Goal: Task Accomplishment & Management: Use online tool/utility

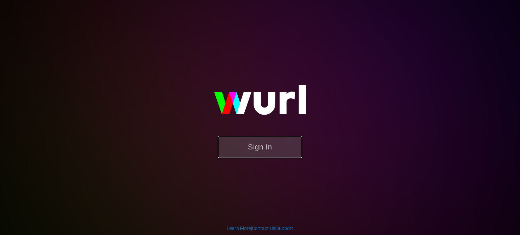
click at [262, 145] on button "Sign In" at bounding box center [260, 147] width 85 height 22
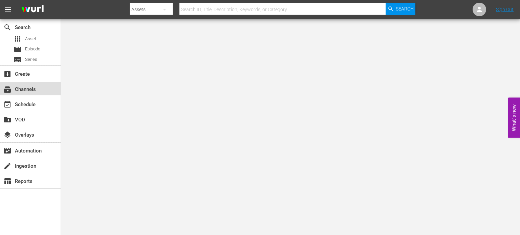
click at [31, 91] on div "subscriptions Channels" at bounding box center [19, 88] width 38 height 6
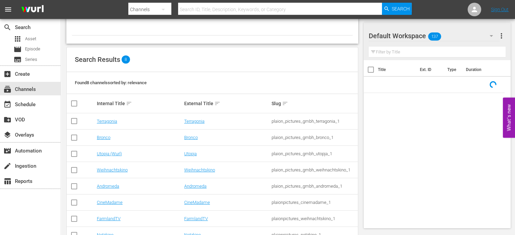
scroll to position [64, 0]
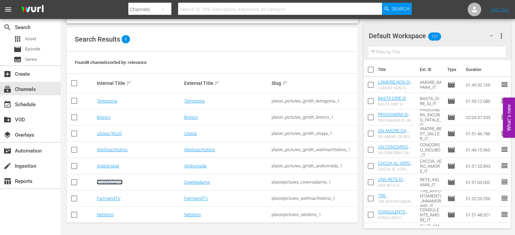
click at [106, 181] on link "CineMadame" at bounding box center [110, 182] width 26 height 5
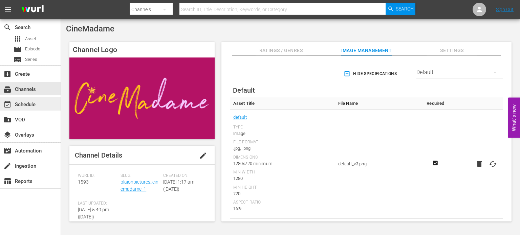
click at [33, 102] on div "event_available Schedule" at bounding box center [19, 104] width 38 height 6
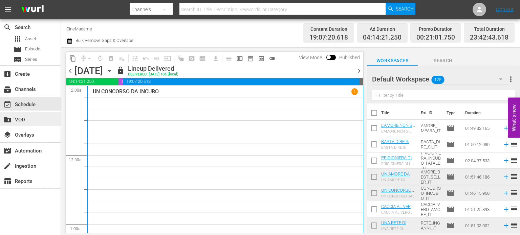
click at [24, 120] on div "create_new_folder VOD" at bounding box center [19, 119] width 38 height 6
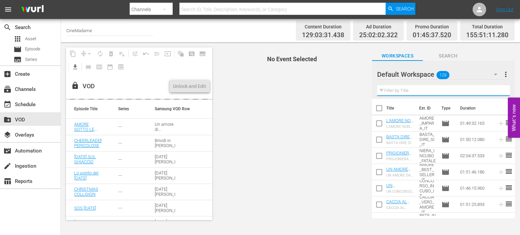
click at [395, 92] on input "text" at bounding box center [443, 90] width 133 height 11
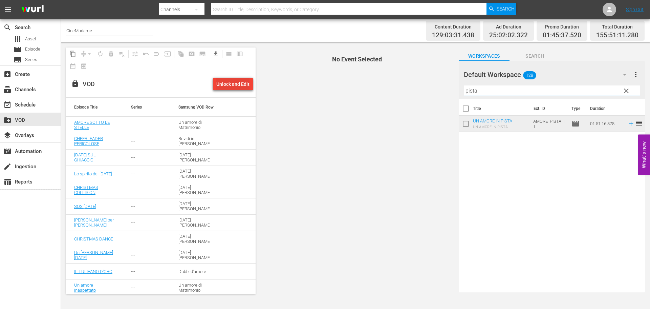
type input "pista"
click at [236, 84] on div "Unlock and Edit" at bounding box center [232, 84] width 33 height 12
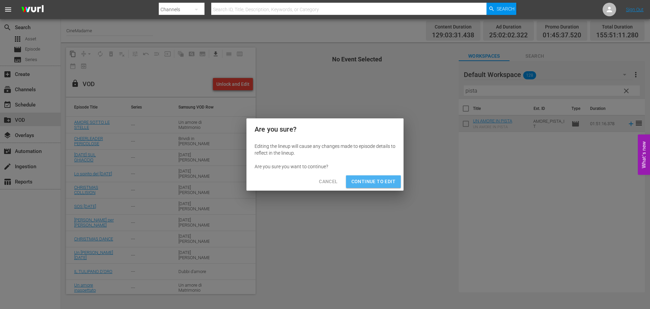
click at [369, 177] on span "Continue to Edit" at bounding box center [374, 181] width 44 height 8
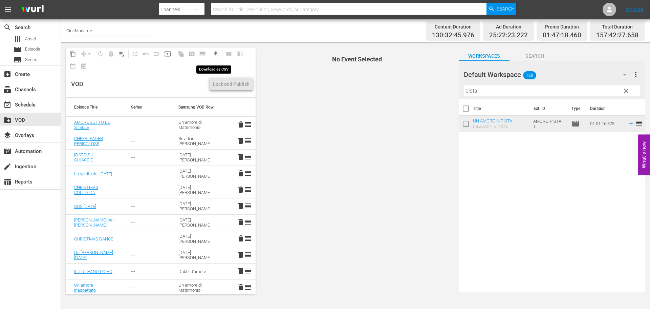
click at [213, 55] on span "get_app" at bounding box center [215, 53] width 7 height 7
click at [218, 54] on span "get_app" at bounding box center [215, 53] width 7 height 7
click at [226, 82] on div "Lock and Publish" at bounding box center [231, 84] width 37 height 12
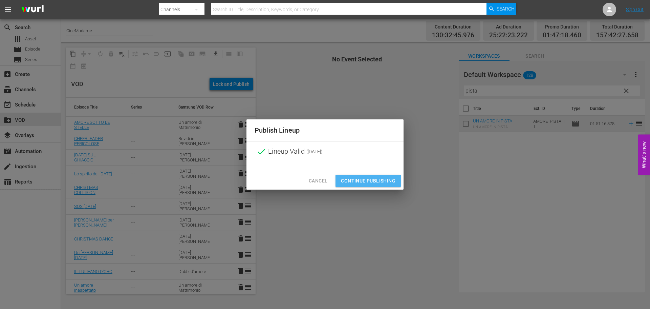
click at [356, 181] on span "Continue Publishing" at bounding box center [368, 181] width 55 height 8
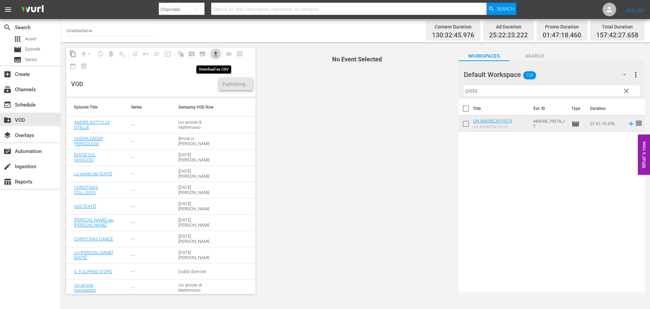
click at [216, 53] on span "get_app" at bounding box center [215, 53] width 7 height 7
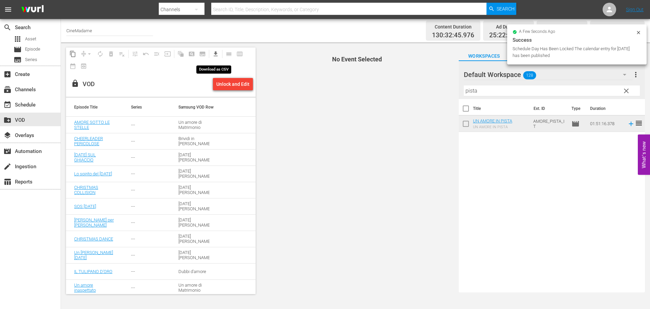
click at [217, 53] on span "get_app" at bounding box center [215, 53] width 7 height 7
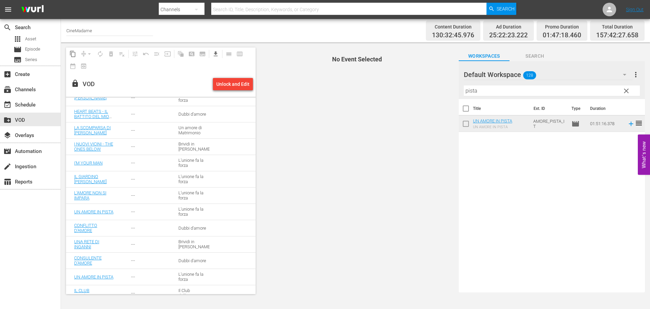
scroll to position [305, 0]
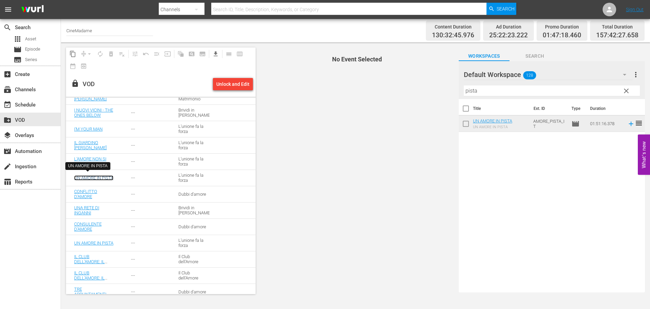
click at [89, 176] on link "UN AMORE IN PISTA" at bounding box center [93, 177] width 39 height 5
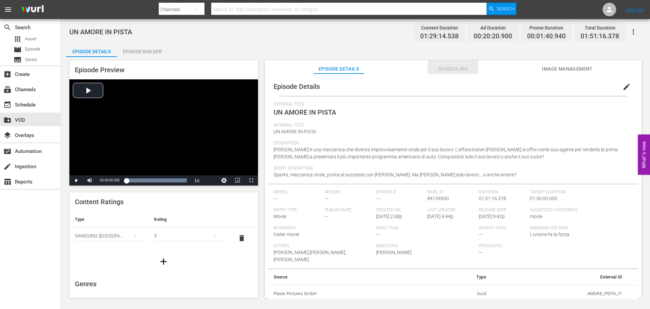
click at [462, 67] on span "Scheduling" at bounding box center [453, 69] width 51 height 8
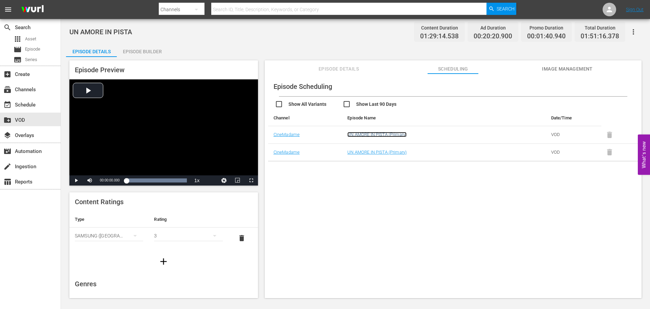
click at [361, 133] on link "UN AMORE IN PISTA (Primary)" at bounding box center [377, 134] width 59 height 5
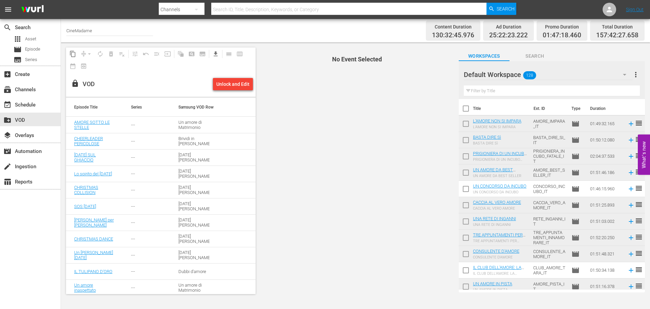
click at [506, 88] on input "text" at bounding box center [552, 90] width 176 height 11
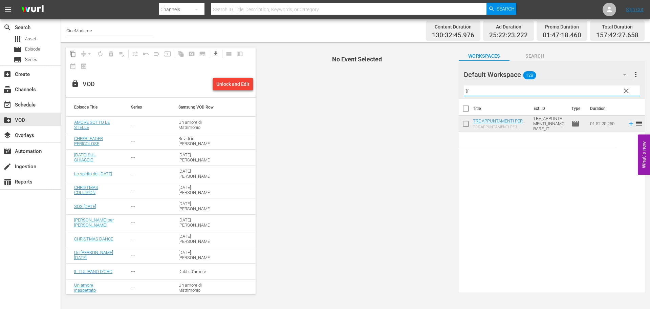
type input "t"
type input "c"
type input "b"
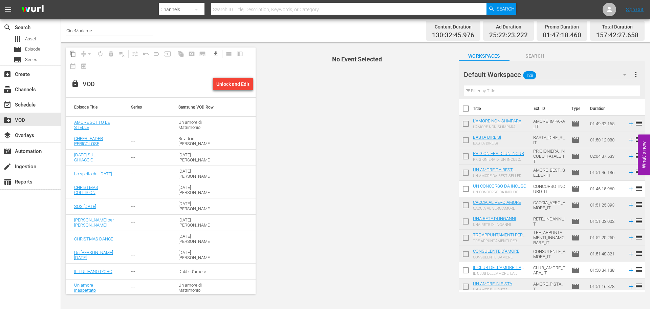
click at [502, 87] on input "text" at bounding box center [552, 90] width 176 height 11
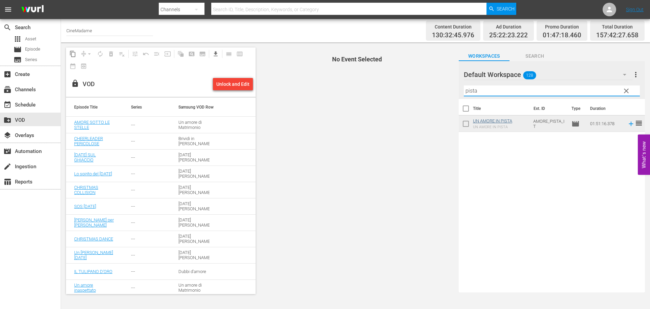
type input "pista"
click at [488, 121] on link "UN AMORE IN PISTA" at bounding box center [492, 120] width 39 height 5
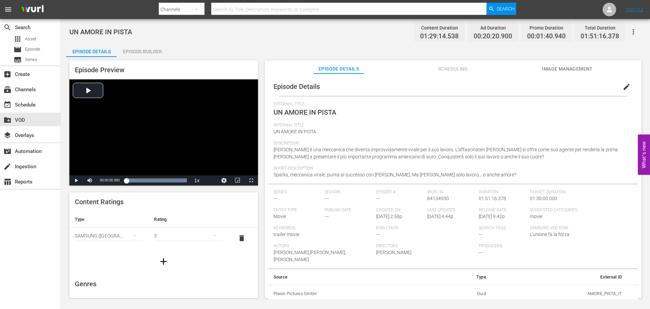
click at [449, 69] on span "Scheduling" at bounding box center [453, 69] width 51 height 8
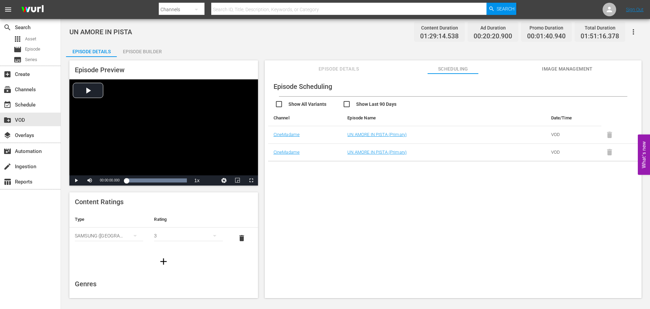
click at [520, 134] on span at bounding box center [610, 133] width 17 height 5
click at [23, 116] on div "create_new_folder VOD" at bounding box center [19, 119] width 38 height 6
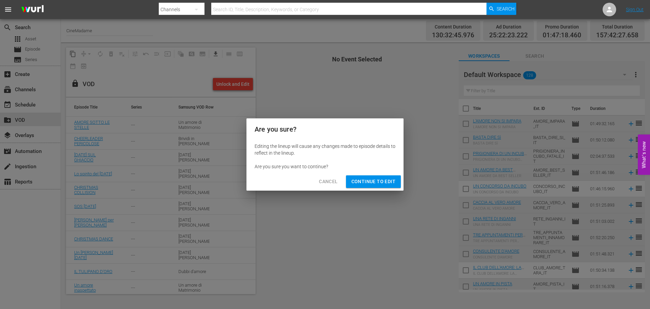
click at [359, 186] on button "Continue to Edit" at bounding box center [373, 181] width 55 height 13
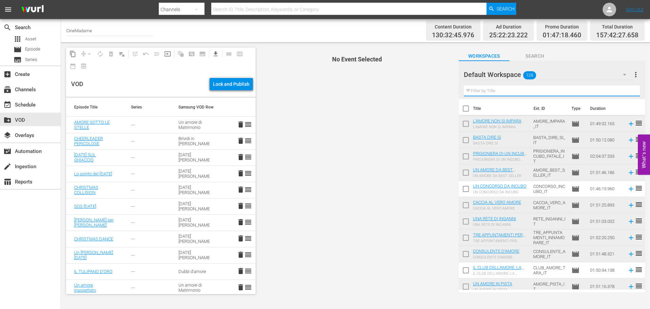
click at [518, 95] on input "text" at bounding box center [552, 90] width 176 height 11
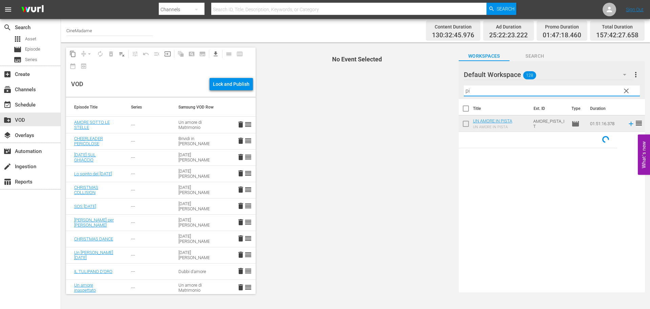
type input "p"
type input "pista"
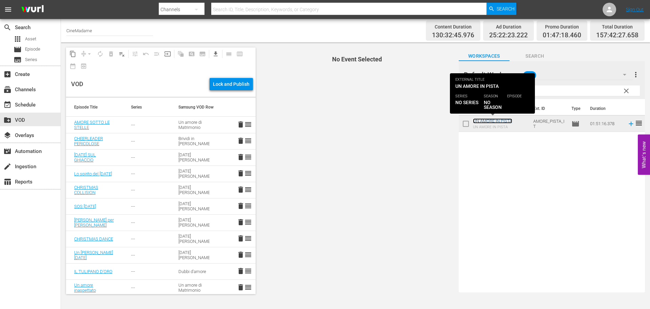
click at [504, 119] on link "UN AMORE IN PISTA" at bounding box center [492, 120] width 39 height 5
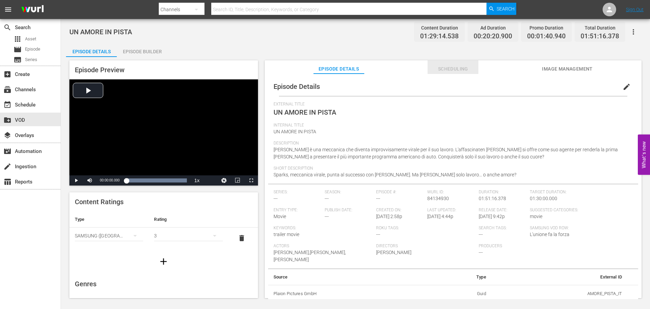
click at [454, 70] on span "Scheduling" at bounding box center [453, 69] width 51 height 8
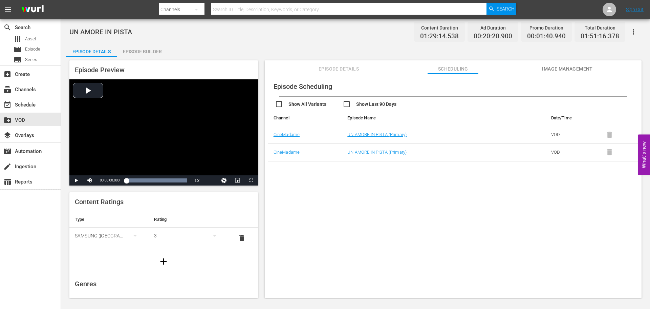
click at [520, 135] on span at bounding box center [610, 133] width 17 height 5
click at [38, 105] on div "event_available Schedule" at bounding box center [30, 104] width 61 height 14
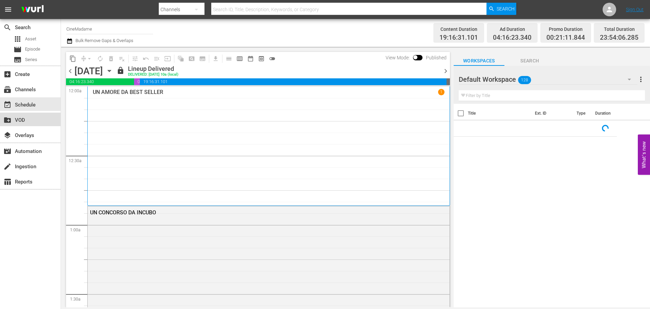
click at [32, 122] on div "create_new_folder VOD" at bounding box center [30, 119] width 61 height 14
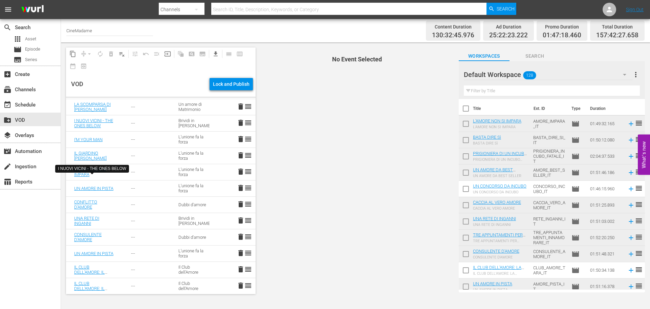
scroll to position [305, 0]
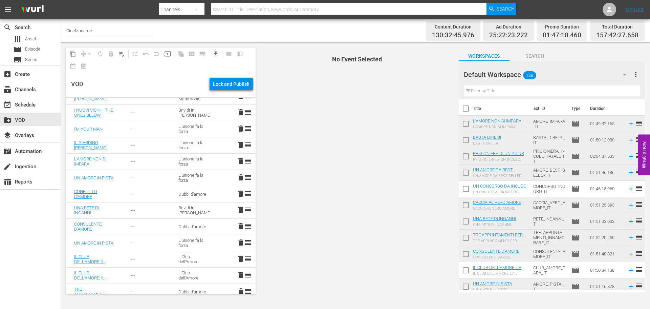
click at [237, 178] on span "delete" at bounding box center [241, 177] width 8 height 8
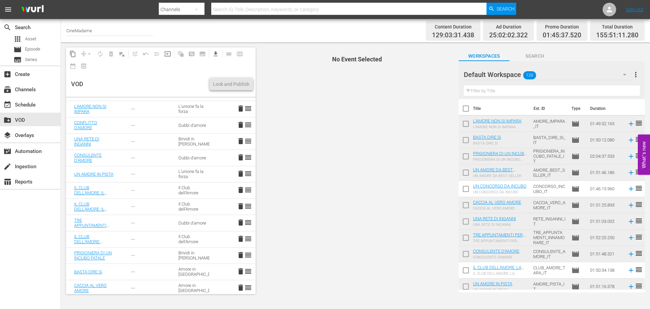
scroll to position [373, 0]
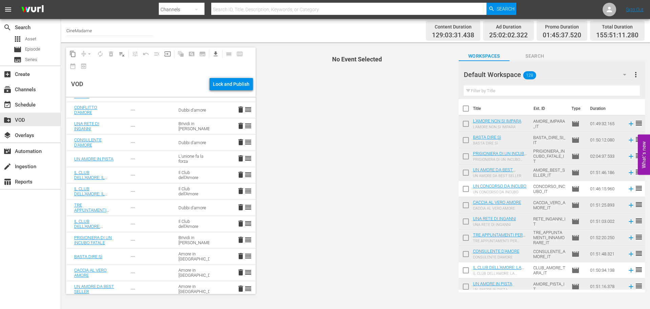
click at [237, 157] on span "delete" at bounding box center [241, 158] width 8 height 8
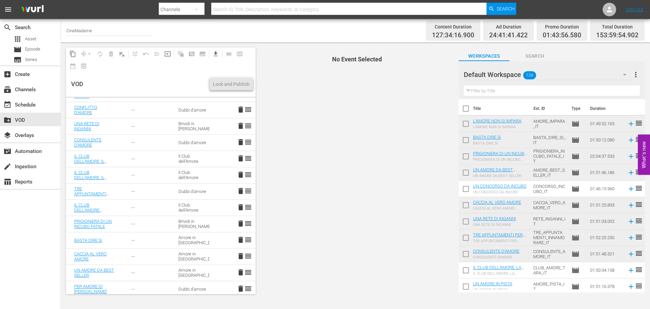
click at [520, 85] on div "Filter by Title" at bounding box center [552, 91] width 176 height 16
click at [520, 87] on input "text" at bounding box center [552, 90] width 176 height 11
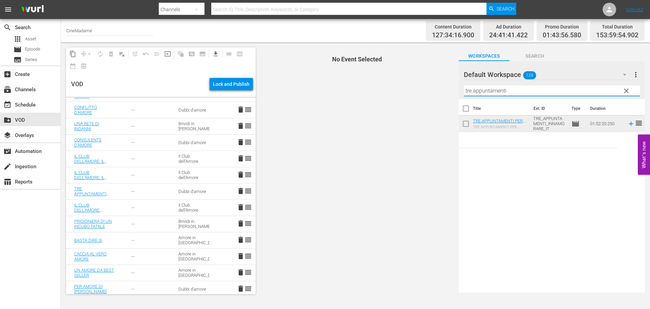
type input "tre appuntamenti"
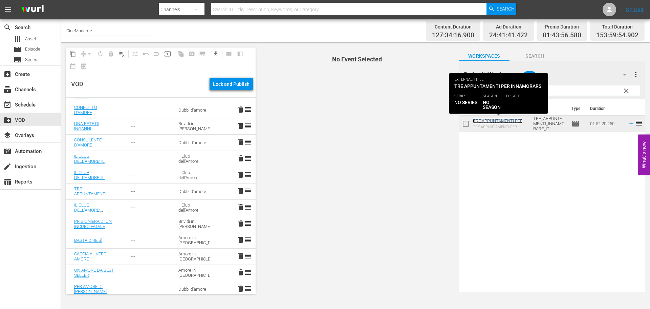
click at [500, 120] on link "TRE APPUNTAMENTI PER INNAMORARSI" at bounding box center [498, 123] width 50 height 10
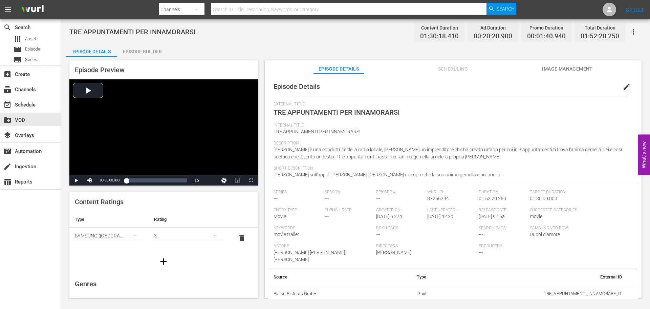
click at [457, 64] on button "Scheduling" at bounding box center [453, 67] width 51 height 14
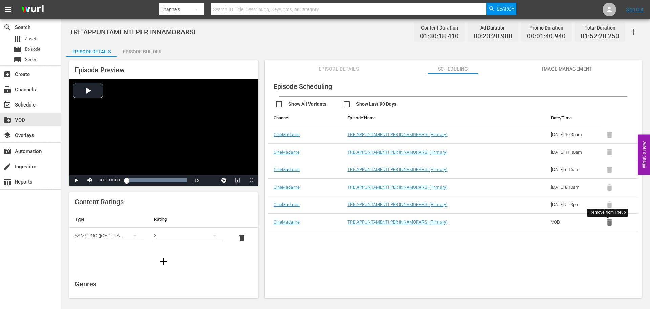
click at [520, 223] on icon "button" at bounding box center [609, 222] width 5 height 6
click at [38, 115] on div "create_new_folder VOD" at bounding box center [30, 119] width 61 height 14
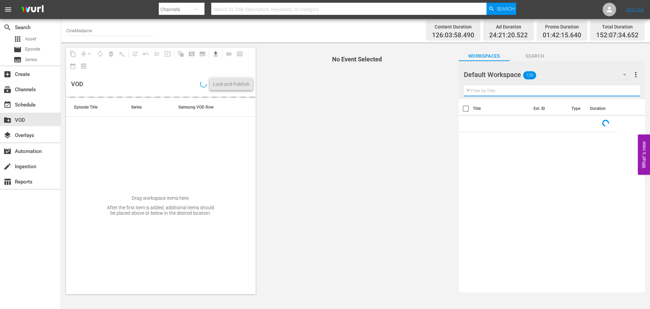
click at [489, 87] on input "text" at bounding box center [552, 90] width 176 height 11
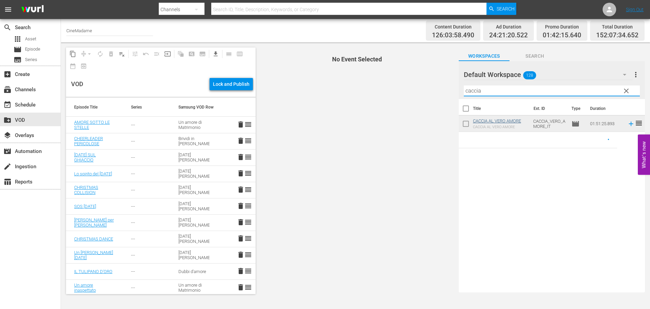
type input "caccia"
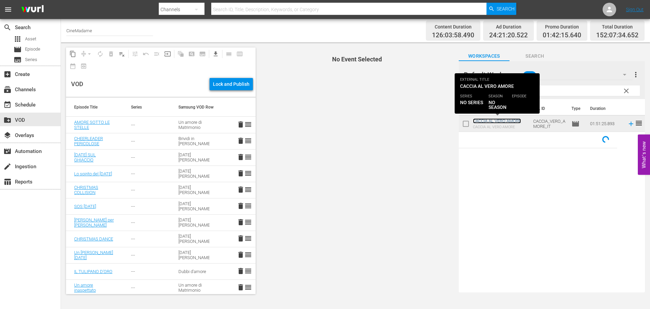
click at [516, 120] on link "CACCIA AL VERO AMORE" at bounding box center [497, 120] width 48 height 5
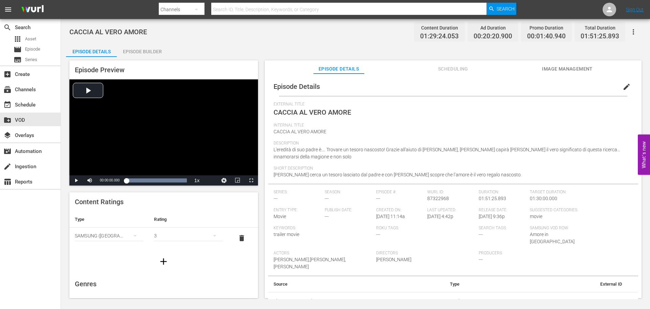
click at [445, 65] on span "Scheduling" at bounding box center [453, 69] width 51 height 8
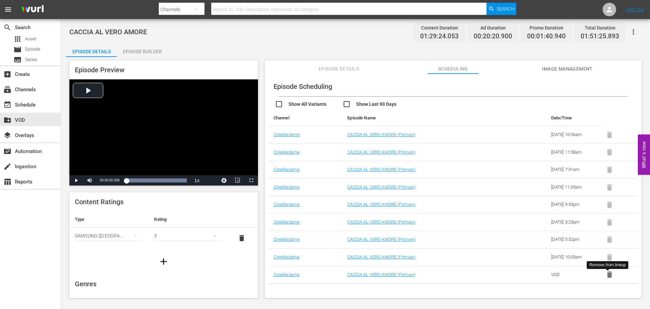
click at [520, 235] on icon "button" at bounding box center [609, 274] width 5 height 6
click at [23, 118] on div "create_new_folder VOD" at bounding box center [19, 119] width 38 height 6
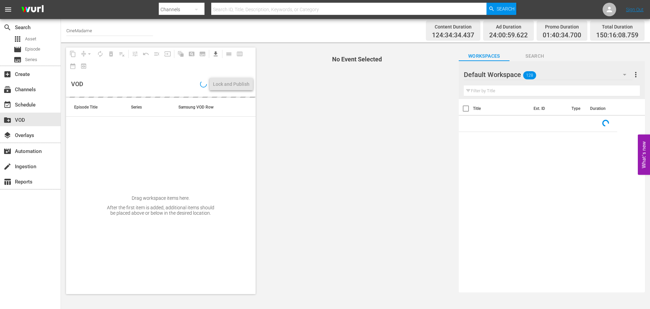
click at [520, 90] on input "text" at bounding box center [552, 90] width 176 height 11
type input "a"
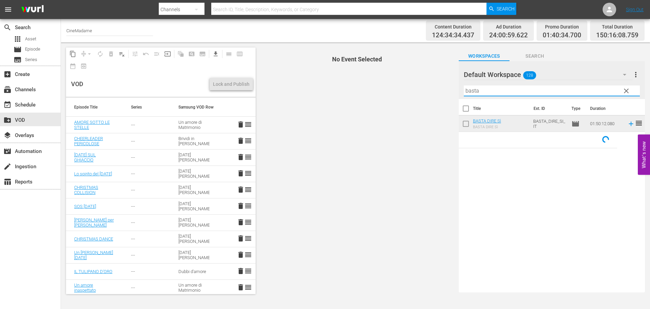
type input "basta"
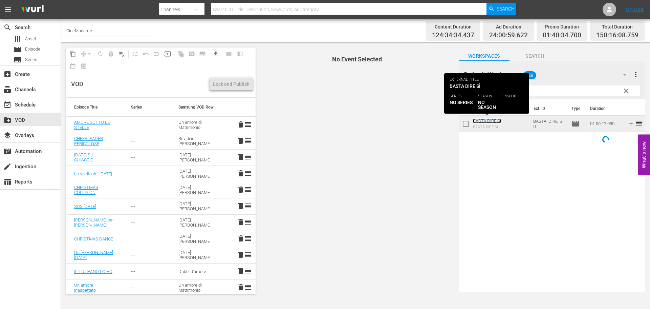
click at [490, 120] on link "BASTA DIRE Sì" at bounding box center [487, 120] width 28 height 5
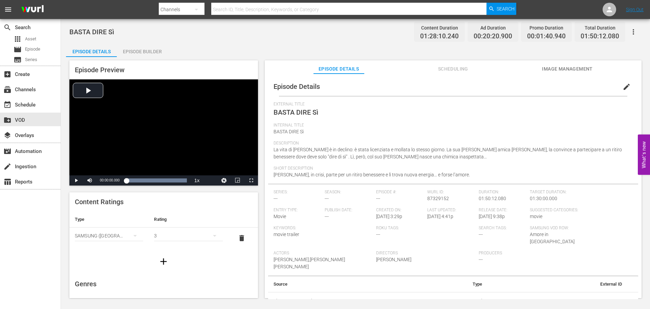
click at [467, 69] on span "Scheduling" at bounding box center [453, 69] width 51 height 8
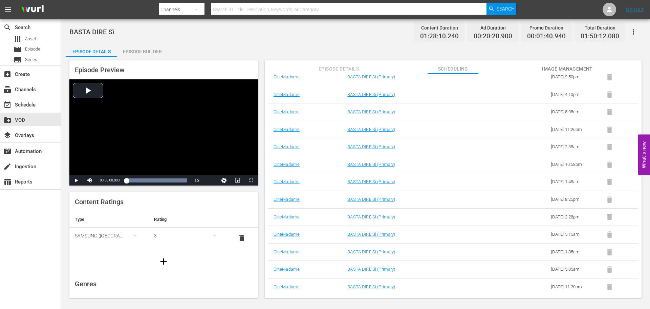
scroll to position [105, 0]
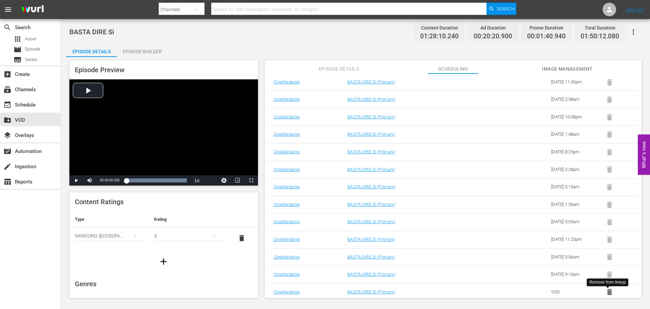
click at [520, 235] on icon "button" at bounding box center [609, 292] width 5 height 6
click at [27, 122] on div "create_new_folder VOD" at bounding box center [30, 119] width 61 height 14
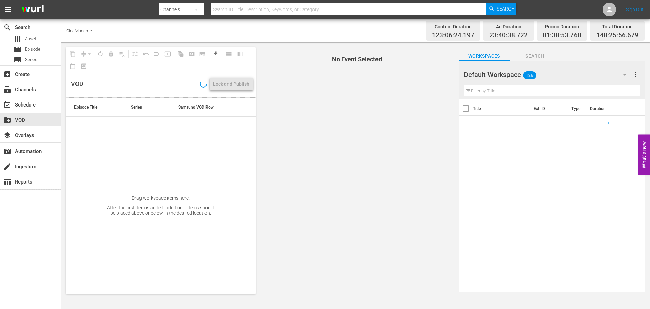
click at [514, 92] on input "text" at bounding box center [552, 90] width 176 height 11
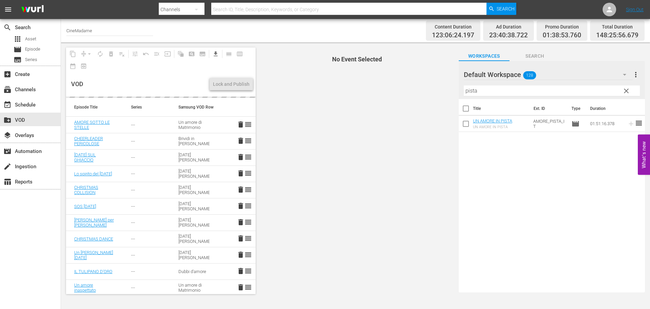
click at [496, 87] on input "pista" at bounding box center [552, 90] width 176 height 11
click at [520, 88] on input "appuntamenti" at bounding box center [552, 90] width 176 height 11
click at [506, 88] on input "caccia" at bounding box center [552, 90] width 176 height 11
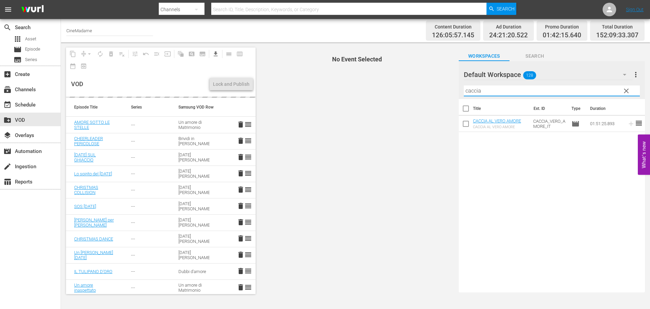
click at [506, 88] on input "caccia" at bounding box center [552, 90] width 176 height 11
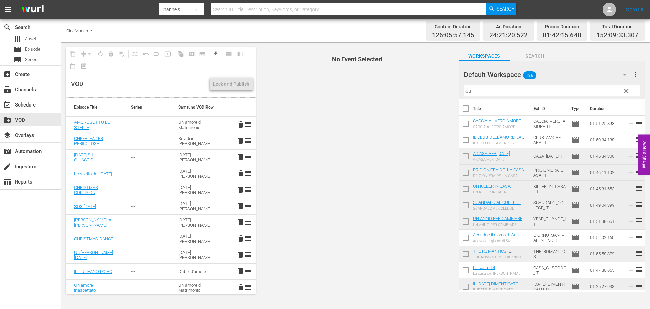
type input "c"
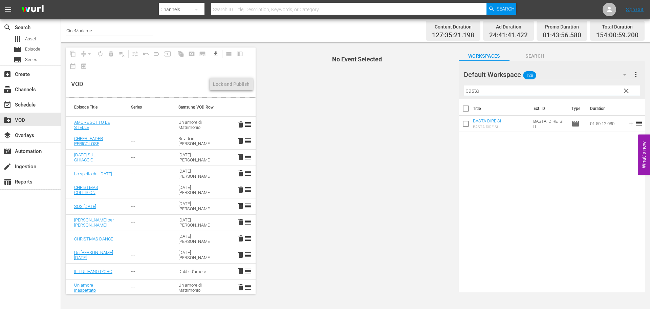
type input "basta"
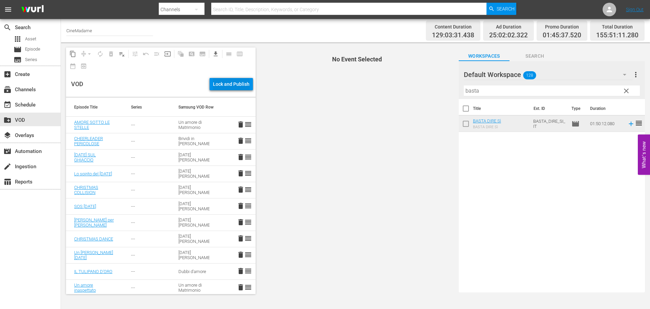
click at [234, 86] on div "Lock and Publish" at bounding box center [231, 84] width 37 height 12
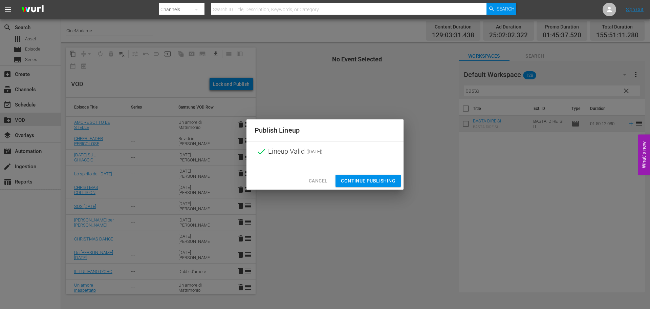
click at [373, 182] on span "Continue Publishing" at bounding box center [368, 181] width 55 height 8
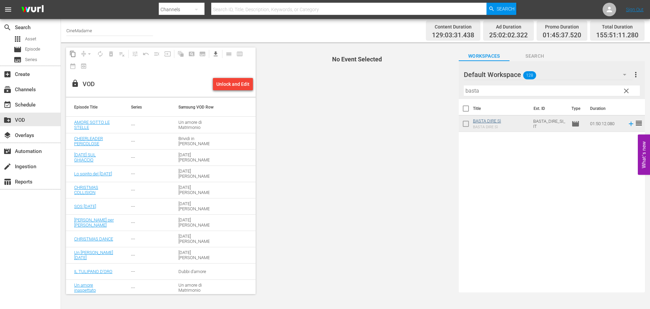
click at [481, 123] on div "BASTA DIRE Sì BASTA DIRE Sì" at bounding box center [487, 123] width 28 height 11
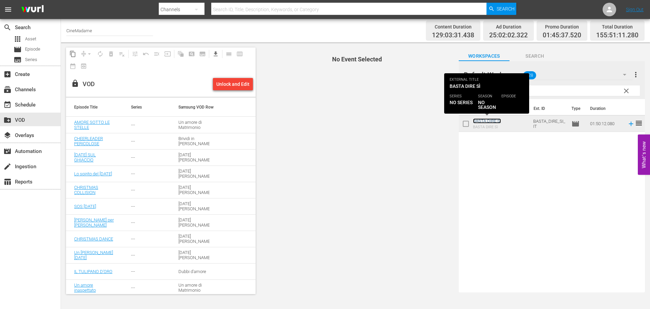
click at [482, 122] on link "BASTA DIRE Sì" at bounding box center [487, 120] width 28 height 5
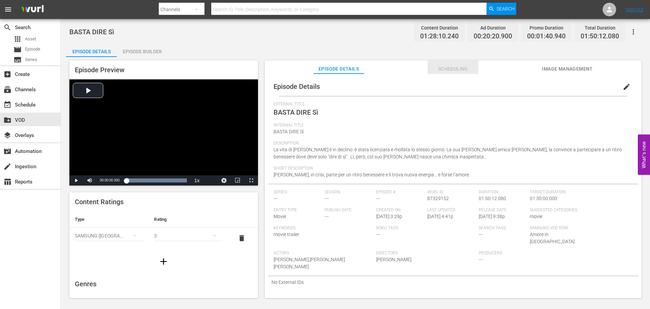
click at [466, 67] on span "Scheduling" at bounding box center [453, 69] width 51 height 8
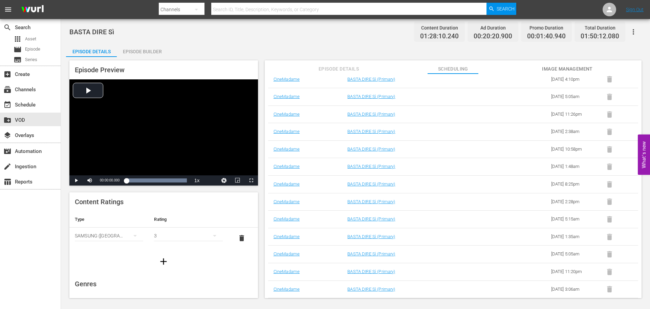
scroll to position [105, 0]
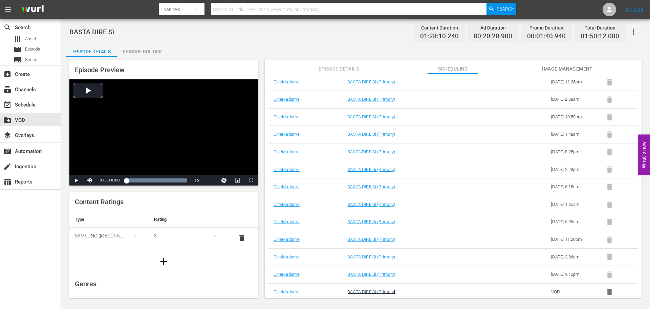
click at [382, 235] on link "BASTA DIRE Sì (Primary)" at bounding box center [372, 291] width 48 height 5
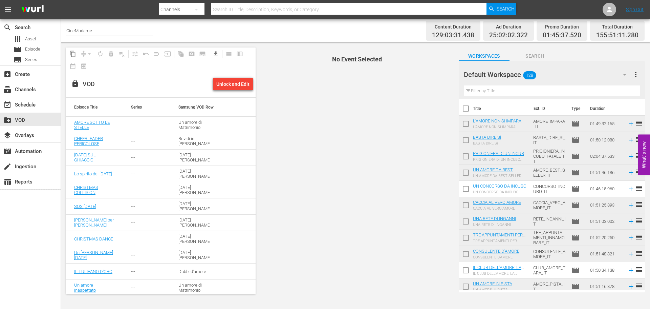
click at [507, 91] on input "text" at bounding box center [552, 90] width 176 height 11
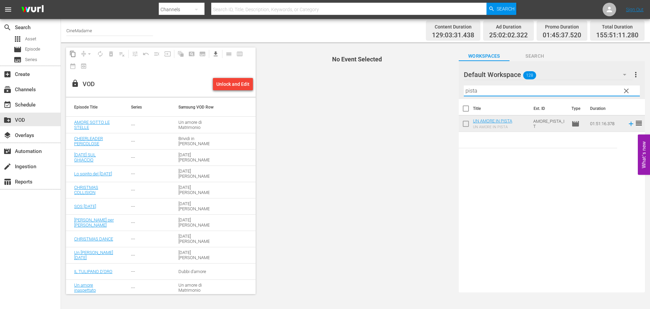
type input "pista"
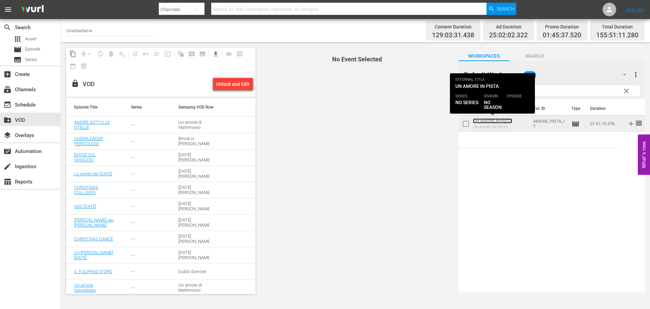
click at [505, 120] on link "UN AMORE IN PISTA" at bounding box center [492, 120] width 39 height 5
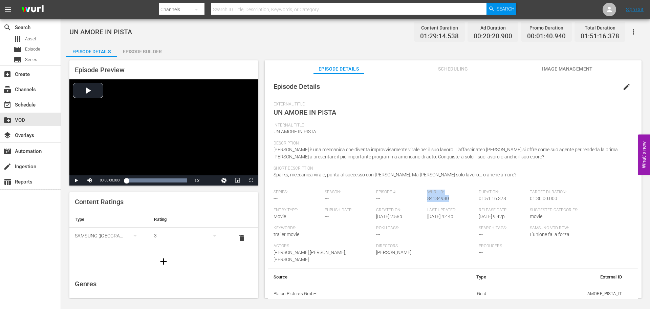
drag, startPoint x: 420, startPoint y: 196, endPoint x: 450, endPoint y: 198, distance: 29.9
click at [450, 198] on div "Series: --- Season: --- Episode #: --- [PERSON_NAME] ID: 84134930 Duration: 01:…" at bounding box center [453, 228] width 359 height 79
click at [453, 198] on div "[PERSON_NAME] ID: 84134930" at bounding box center [453, 198] width 51 height 18
drag, startPoint x: 456, startPoint y: 200, endPoint x: 427, endPoint y: 200, distance: 29.1
click at [428, 200] on div "[PERSON_NAME] ID: 84134930" at bounding box center [453, 198] width 51 height 18
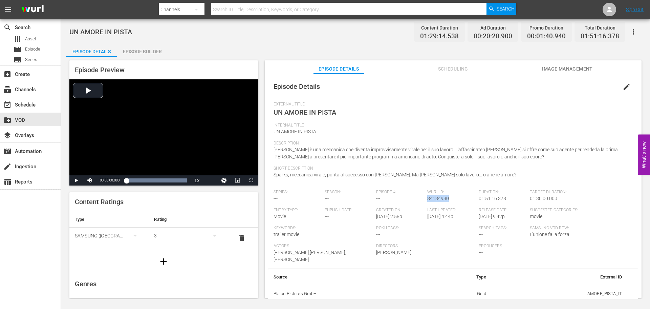
copy span "84134930"
drag, startPoint x: 621, startPoint y: 288, endPoint x: 581, endPoint y: 285, distance: 39.4
click at [520, 235] on td "AMORE_PISTA_IT" at bounding box center [560, 294] width 136 height 18
copy td "AMORE_PISTA_IT"
click at [34, 121] on div "create_new_folder VOD" at bounding box center [19, 119] width 38 height 6
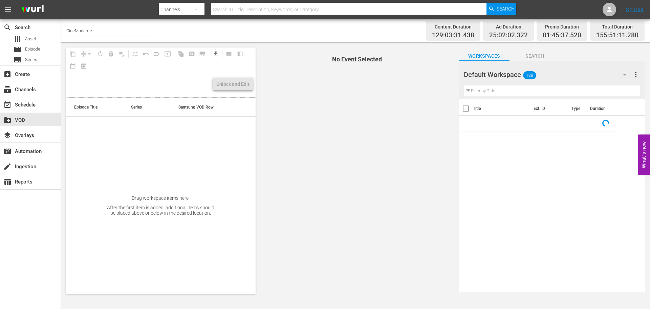
click at [503, 85] on div "Filter by Title" at bounding box center [552, 91] width 176 height 16
click at [495, 97] on div "Filter by Title" at bounding box center [552, 91] width 176 height 16
click at [499, 95] on input "text" at bounding box center [552, 90] width 176 height 11
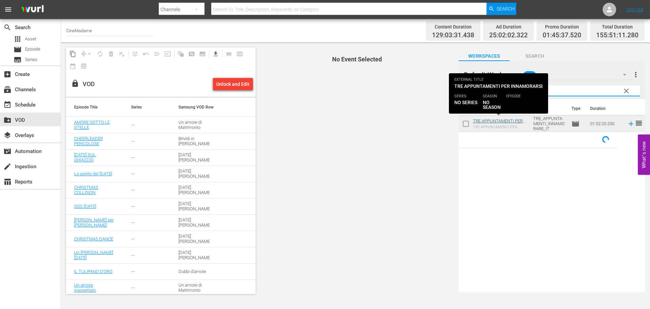
type input "re ap"
click at [509, 119] on link "TRE APPUNTAMENTI PER INNAMORARSI" at bounding box center [498, 123] width 50 height 10
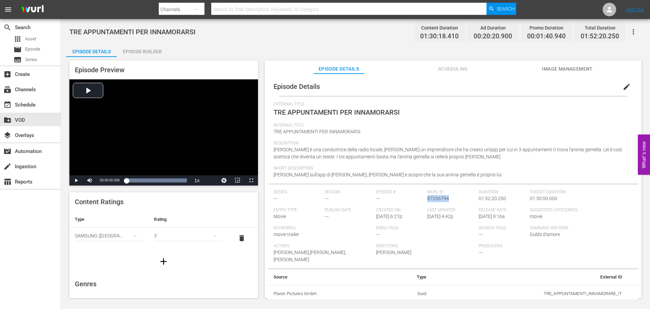
drag, startPoint x: 453, startPoint y: 198, endPoint x: 427, endPoint y: 199, distance: 26.1
click at [428, 199] on div "[PERSON_NAME] ID: 87256794" at bounding box center [453, 198] width 51 height 18
copy span "87256794"
drag, startPoint x: 620, startPoint y: 286, endPoint x: 535, endPoint y: 288, distance: 85.1
click at [520, 235] on td "TRE_APPUNTAMENTI_INNAMORARE_IT" at bounding box center [530, 294] width 196 height 18
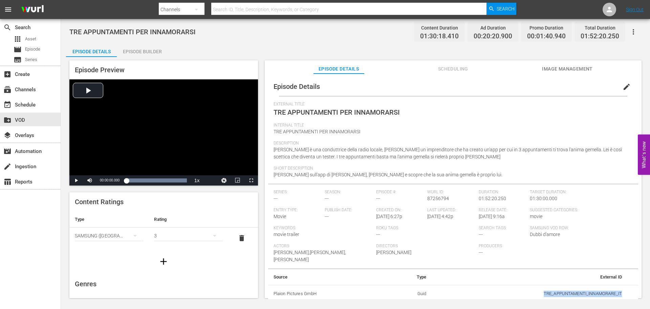
copy td "TRE_APPUNTAMENTI_INNAMORARE_IT"
click at [37, 122] on div "create_new_folder VOD" at bounding box center [19, 119] width 38 height 6
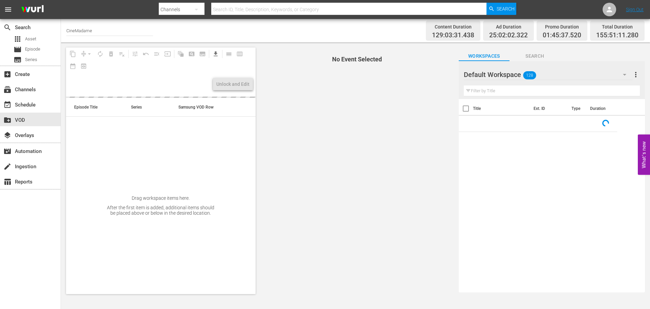
click at [488, 90] on input "text" at bounding box center [552, 90] width 176 height 11
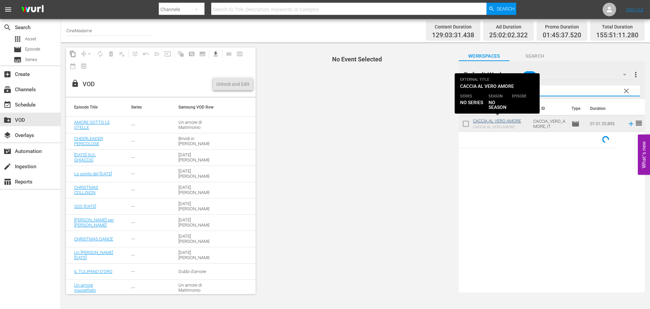
type input "caccia"
click at [514, 121] on link "CACCIA AL VERO AMORE" at bounding box center [497, 120] width 48 height 5
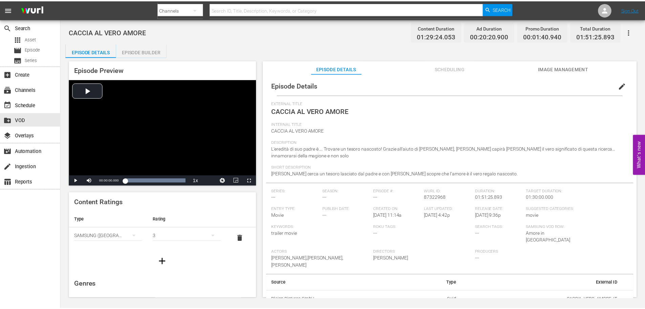
scroll to position [1, 0]
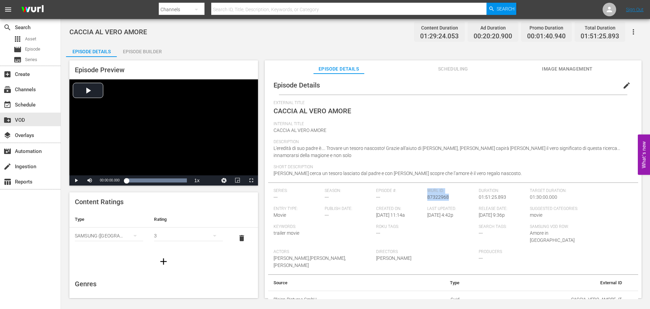
drag, startPoint x: 450, startPoint y: 198, endPoint x: 425, endPoint y: 196, distance: 25.8
click at [425, 196] on div "Series: --- Season: --- Episode #: --- [PERSON_NAME] ID: 87322968 Duration: 01:…" at bounding box center [453, 231] width 359 height 86
click at [425, 196] on div "Episode #: ---" at bounding box center [401, 197] width 51 height 18
click at [441, 197] on span "87322968" at bounding box center [439, 196] width 22 height 5
drag, startPoint x: 452, startPoint y: 198, endPoint x: 426, endPoint y: 197, distance: 25.8
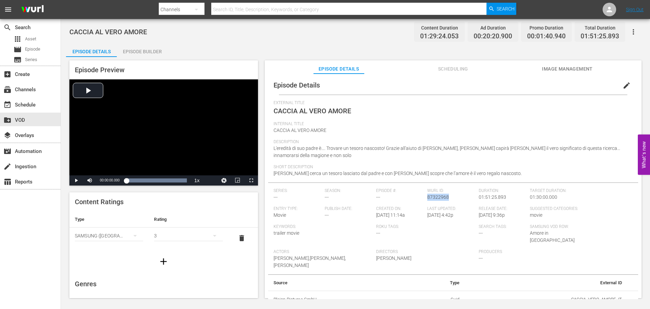
click at [428, 197] on div "[PERSON_NAME] ID: 87322968" at bounding box center [453, 197] width 51 height 18
copy span "87322968"
drag, startPoint x: 626, startPoint y: 294, endPoint x: 567, endPoint y: 294, distance: 58.3
click at [520, 235] on tr "Plaion Pictures GmbH Guid CACCIA_VERO_AMORE_IT" at bounding box center [453, 299] width 370 height 18
copy td "CACCIA_VERO_AMORE_IT"
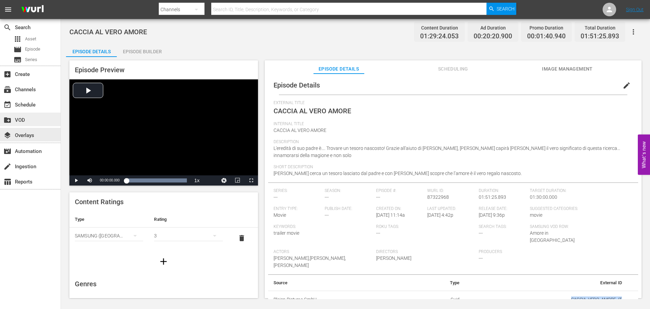
click at [27, 113] on div "create_new_folder VOD" at bounding box center [30, 119] width 61 height 14
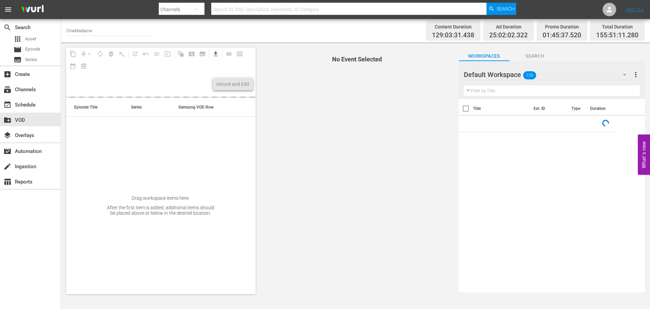
click at [486, 91] on input "text" at bounding box center [552, 90] width 176 height 11
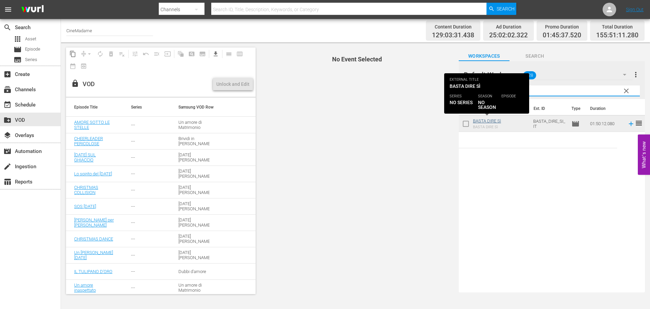
type input "basta"
click at [493, 120] on link "BASTA DIRE Sì" at bounding box center [487, 120] width 28 height 5
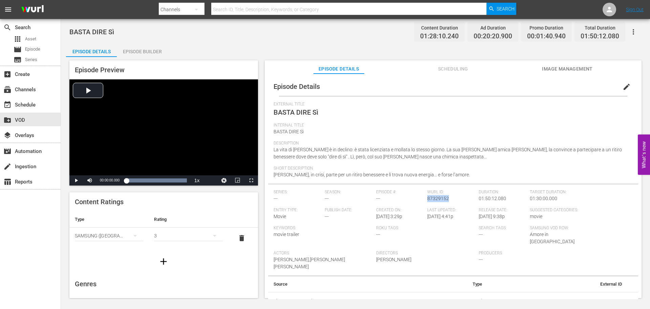
drag, startPoint x: 447, startPoint y: 199, endPoint x: 426, endPoint y: 199, distance: 21.0
click at [428, 199] on div "[PERSON_NAME] ID: 87329152" at bounding box center [453, 198] width 51 height 18
copy span "87329152"
drag, startPoint x: 621, startPoint y: 284, endPoint x: 582, endPoint y: 286, distance: 39.4
click at [520, 235] on td "BASTA_DIRE_SI_IT" at bounding box center [558, 301] width 140 height 18
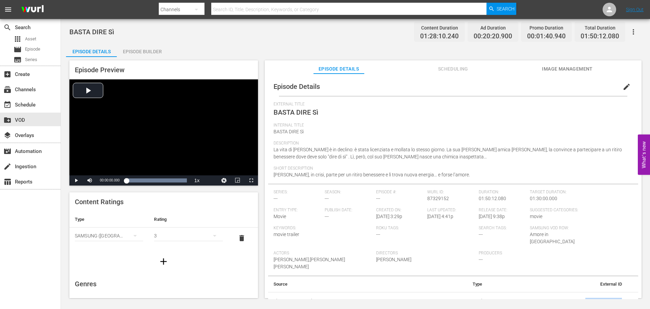
copy td "BASTA_DIRE_SI_IT"
click at [17, 164] on div "create Ingestion" at bounding box center [19, 165] width 38 height 6
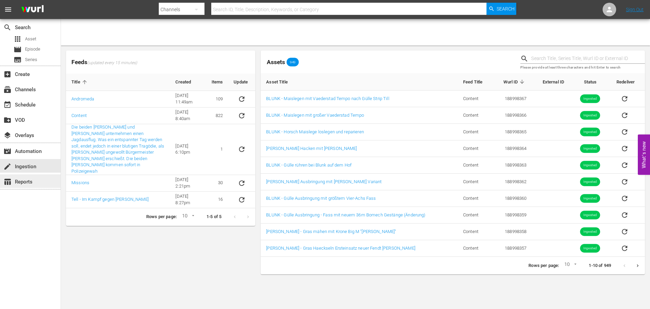
click at [20, 183] on div "table_chart Reports" at bounding box center [19, 181] width 38 height 6
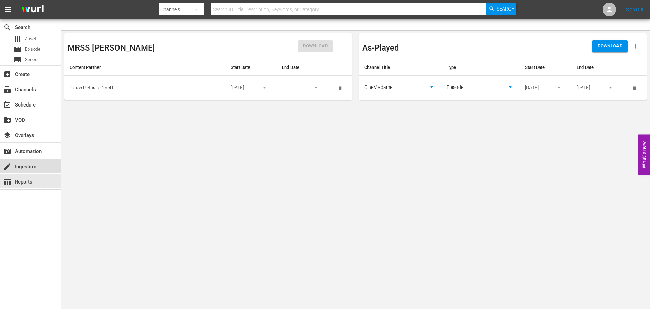
click at [34, 161] on div "create Ingestion" at bounding box center [30, 166] width 61 height 14
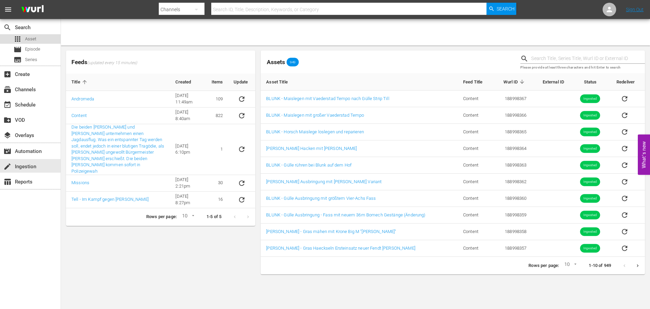
click at [40, 42] on div "apps Asset" at bounding box center [30, 38] width 61 height 9
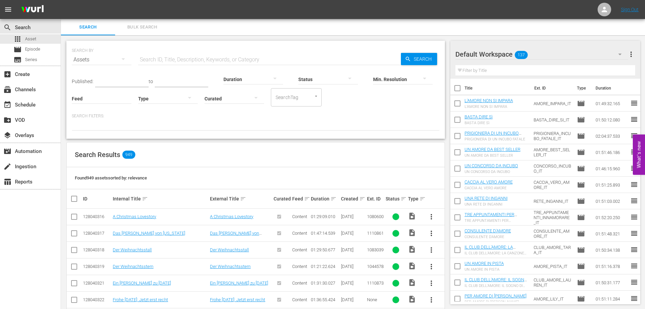
click at [145, 63] on input "text" at bounding box center [269, 59] width 263 height 16
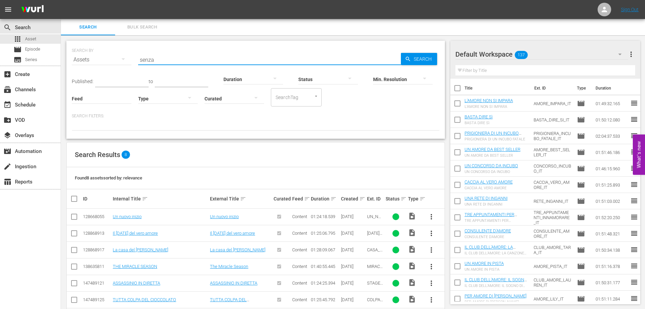
click at [177, 62] on input "senza" at bounding box center [269, 59] width 263 height 16
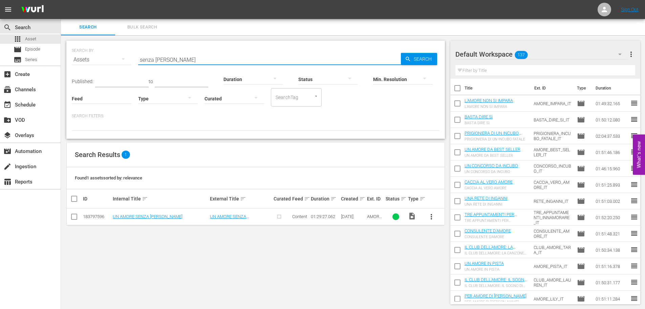
click at [177, 62] on input "senza [PERSON_NAME]" at bounding box center [269, 59] width 263 height 16
drag, startPoint x: 191, startPoint y: 61, endPoint x: 137, endPoint y: 60, distance: 54.2
click at [138, 58] on input "ingrediente" at bounding box center [269, 59] width 263 height 16
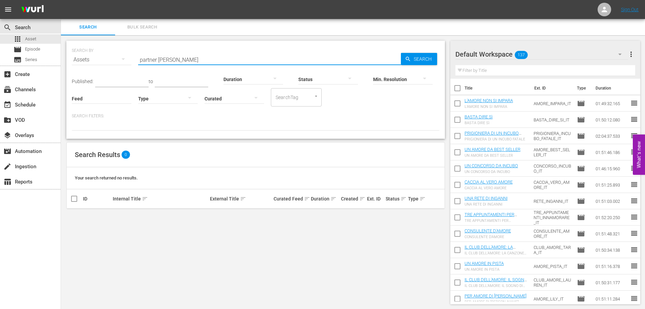
drag, startPoint x: 187, startPoint y: 59, endPoint x: 116, endPoint y: 54, distance: 70.7
click at [116, 54] on div "SEARCH BY Search By Assets Search ID, Title, Description, Keywords, or Category…" at bounding box center [256, 55] width 368 height 24
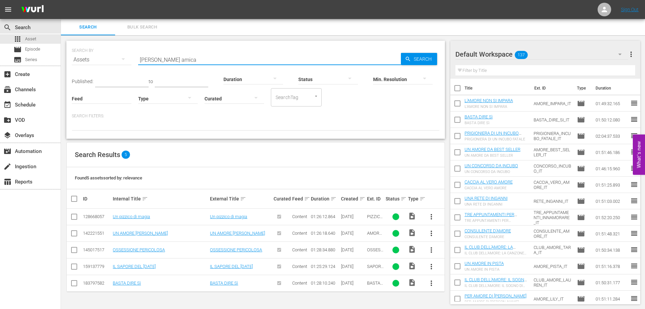
click at [177, 58] on input "[PERSON_NAME] amica" at bounding box center [269, 59] width 263 height 16
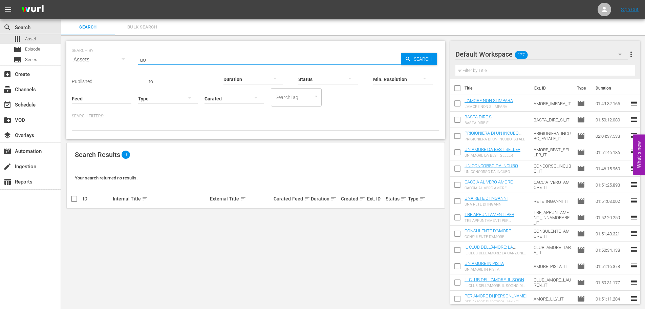
type input "u"
type input "primo like"
